Goal: Information Seeking & Learning: Learn about a topic

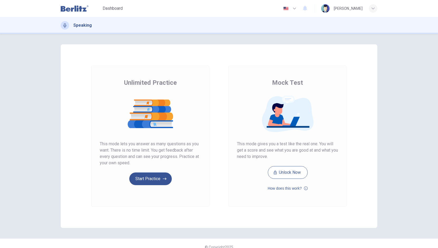
click at [76, 6] on img at bounding box center [75, 8] width 28 height 11
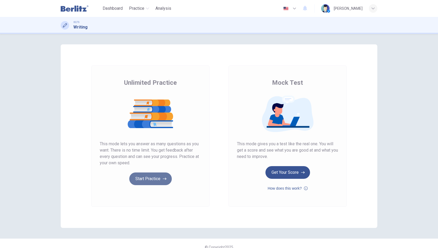
click at [152, 179] on button "Start Practice" at bounding box center [150, 178] width 43 height 13
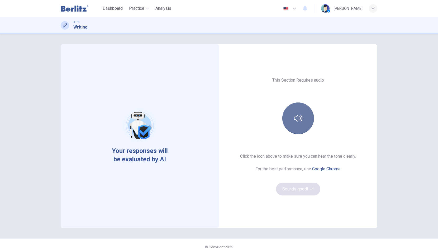
click at [302, 122] on button "button" at bounding box center [299, 118] width 32 height 32
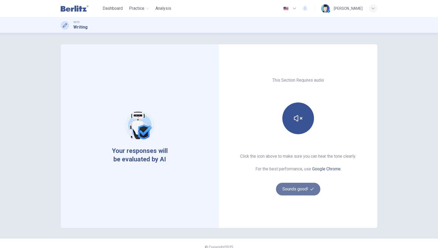
click at [283, 187] on button "Sounds good!" at bounding box center [298, 189] width 44 height 13
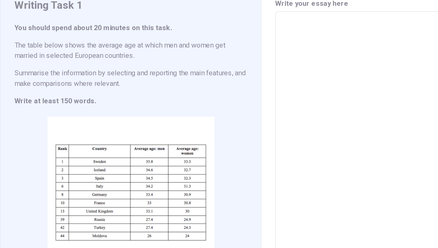
scroll to position [21, 0]
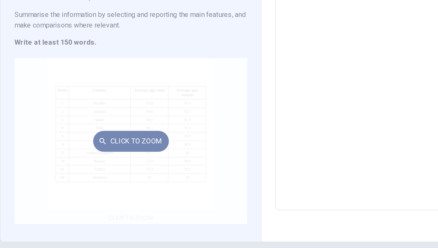
click at [144, 159] on button "Click to Zoom" at bounding box center [140, 155] width 46 height 13
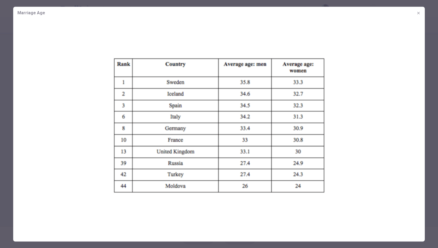
click at [417, 14] on icon "button" at bounding box center [419, 13] width 4 height 4
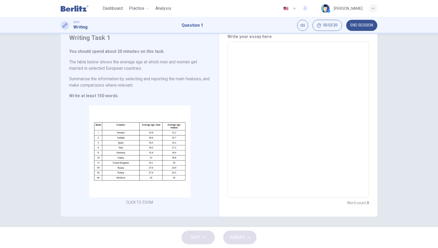
click at [324, 85] on textarea at bounding box center [298, 119] width 134 height 147
